Goal: Information Seeking & Learning: Learn about a topic

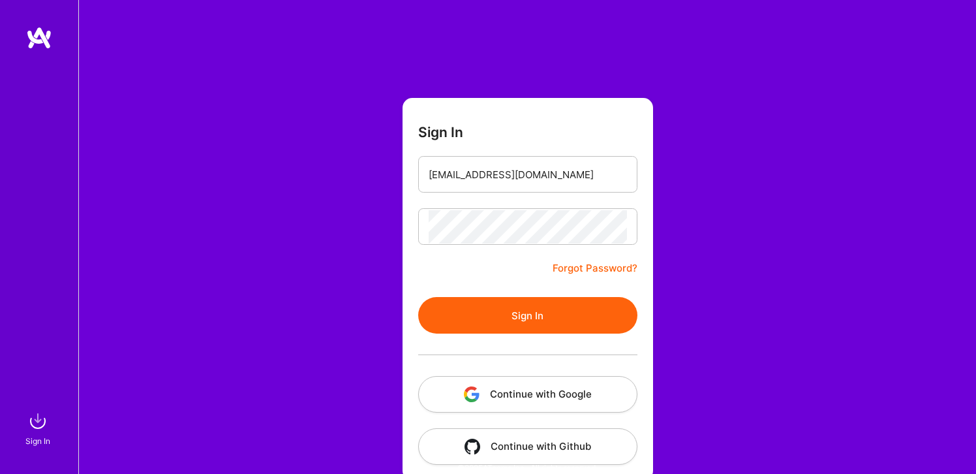
click at [524, 316] on button "Sign In" at bounding box center [527, 315] width 219 height 37
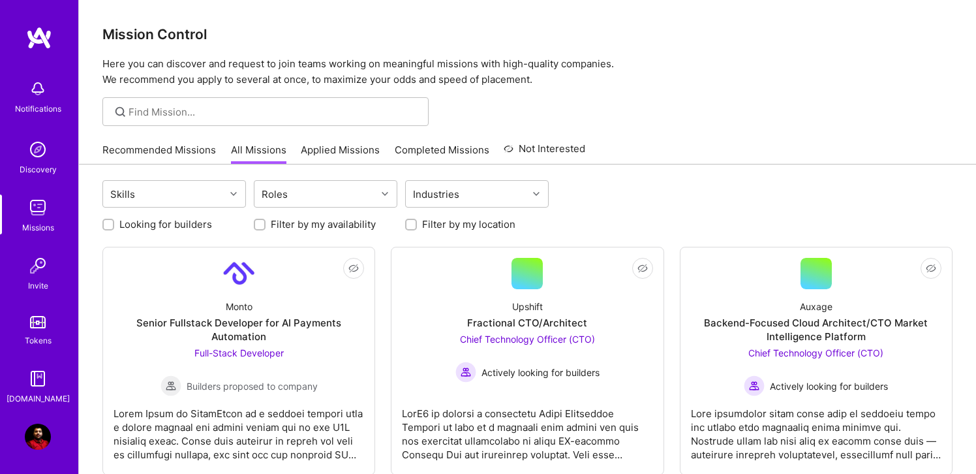
click at [166, 153] on link "Recommended Missions" at bounding box center [159, 154] width 114 height 22
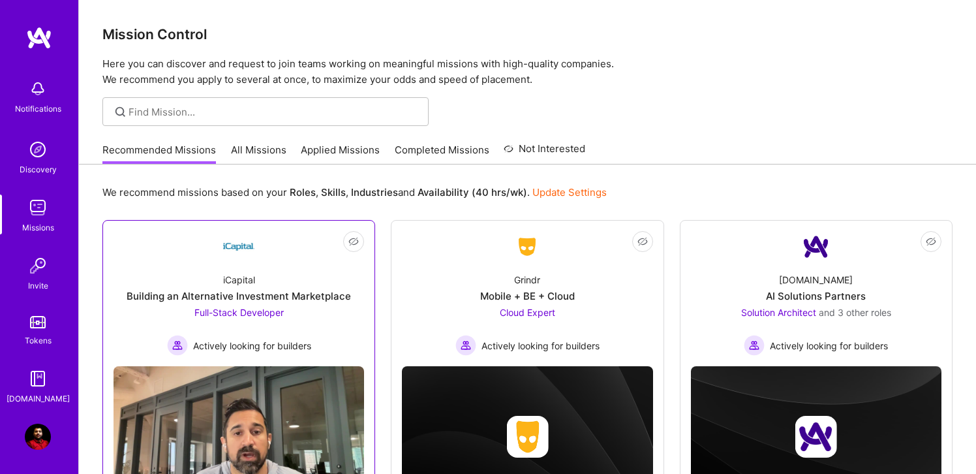
click at [269, 331] on div "Full-Stack Developer Actively looking for builders" at bounding box center [239, 330] width 144 height 50
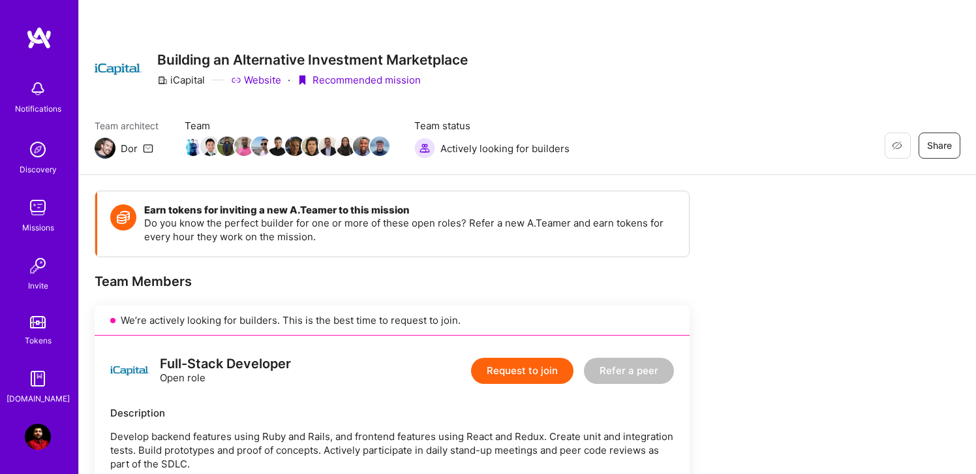
click at [38, 210] on img at bounding box center [38, 207] width 26 height 26
